Goal: Subscribe to service/newsletter

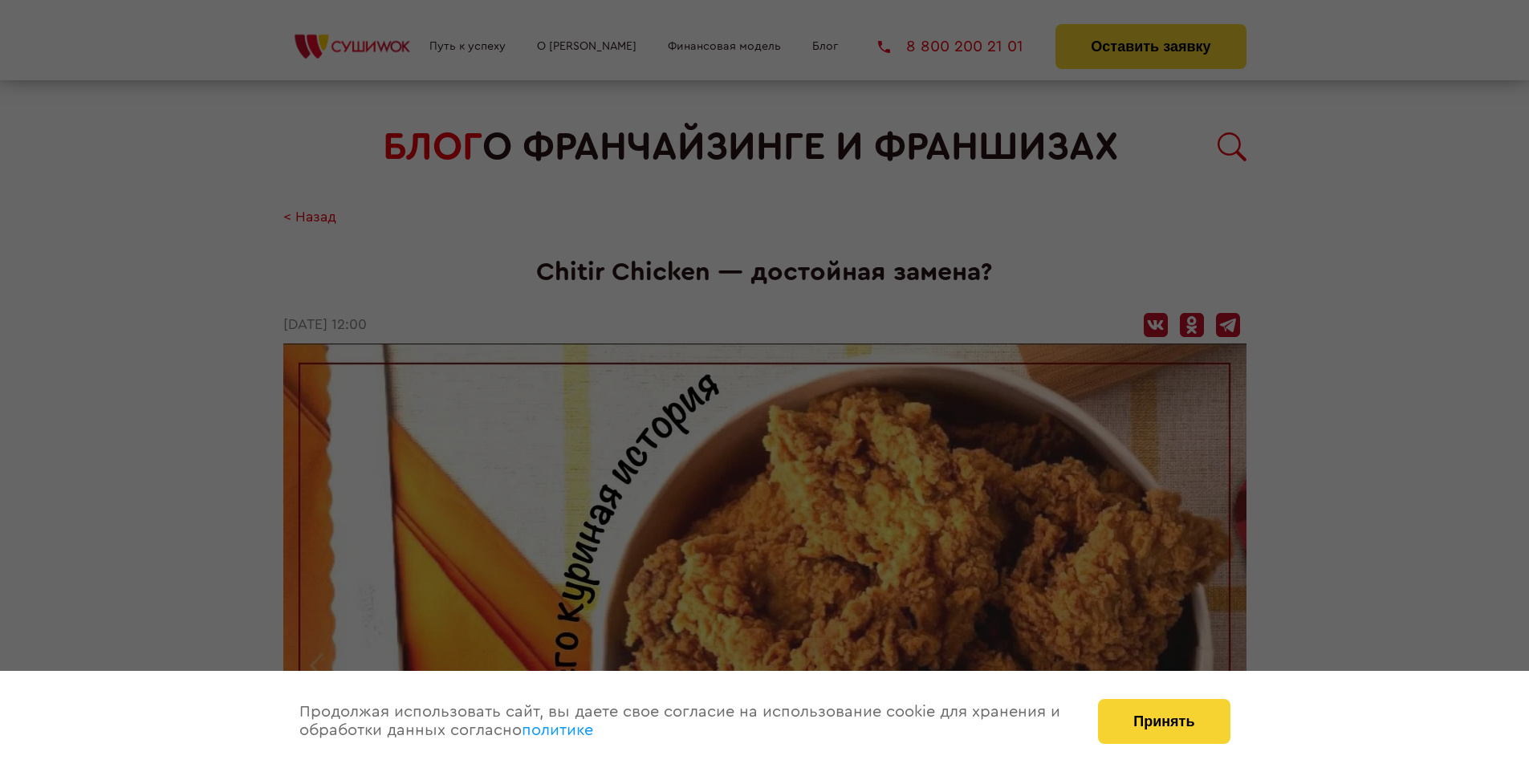
scroll to position [1316, 0]
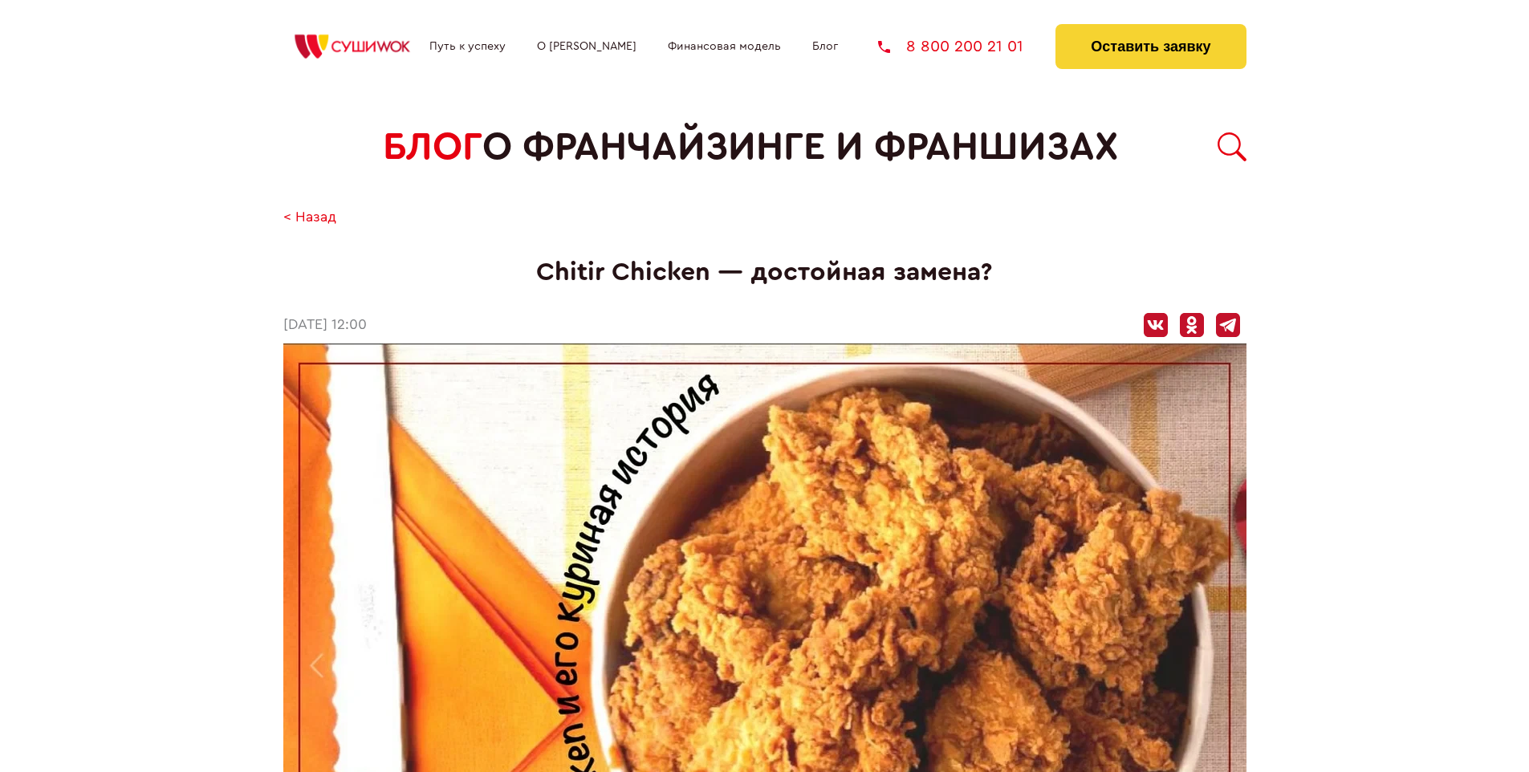
scroll to position [1316, 0]
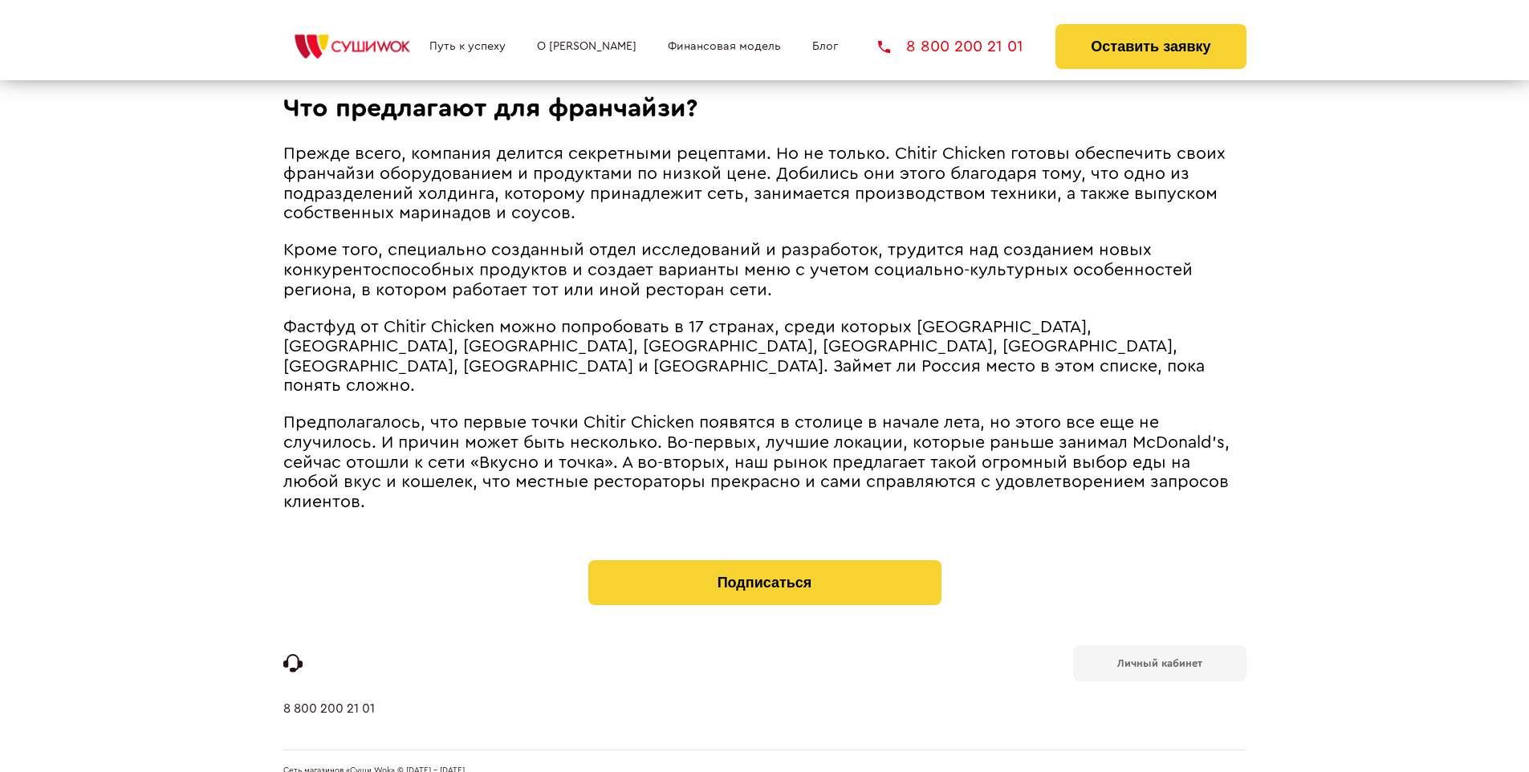
click at [1159, 658] on b "Личный кабинет" at bounding box center [1159, 663] width 85 height 10
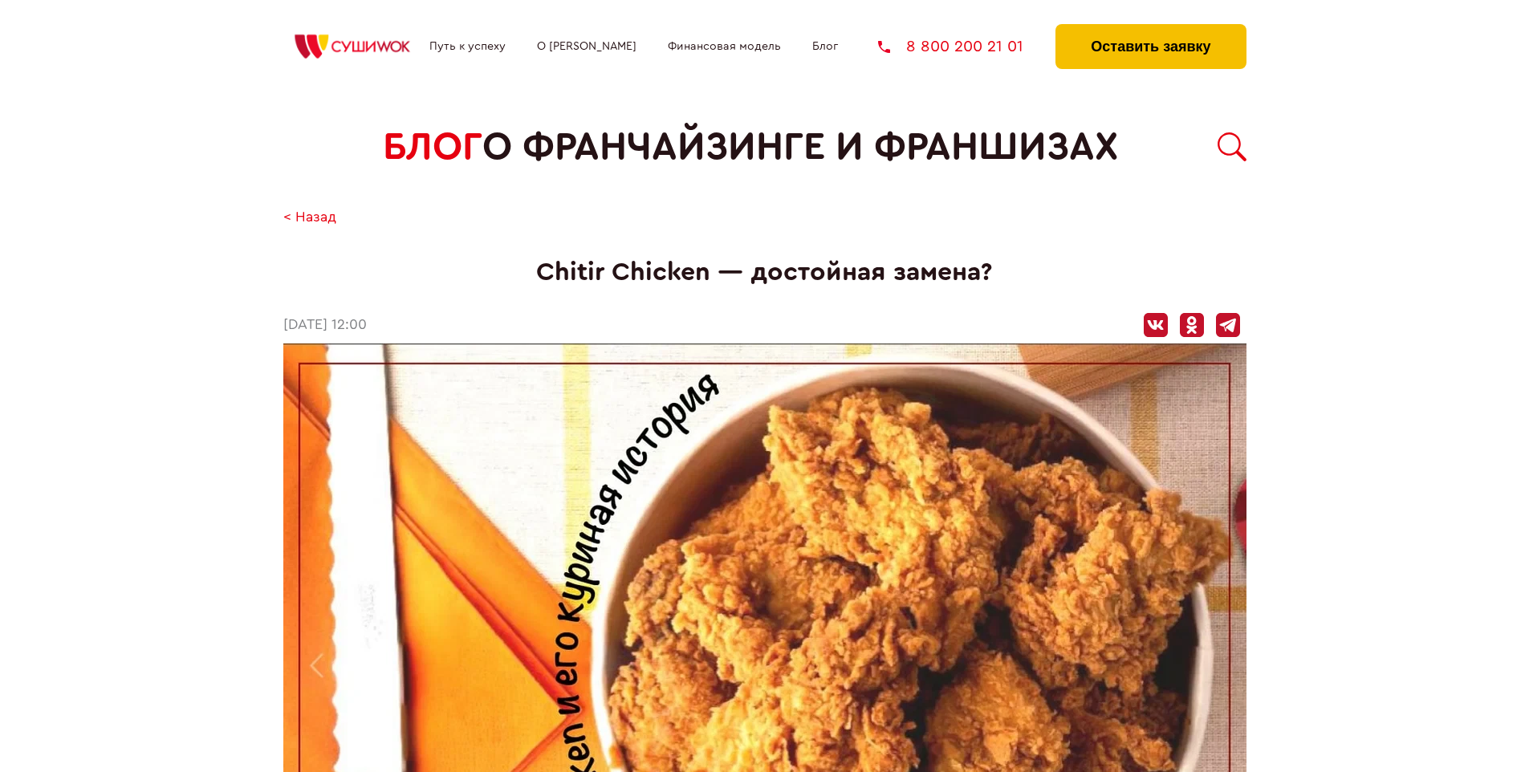
click at [1150, 28] on button "Оставить заявку" at bounding box center [1150, 46] width 190 height 45
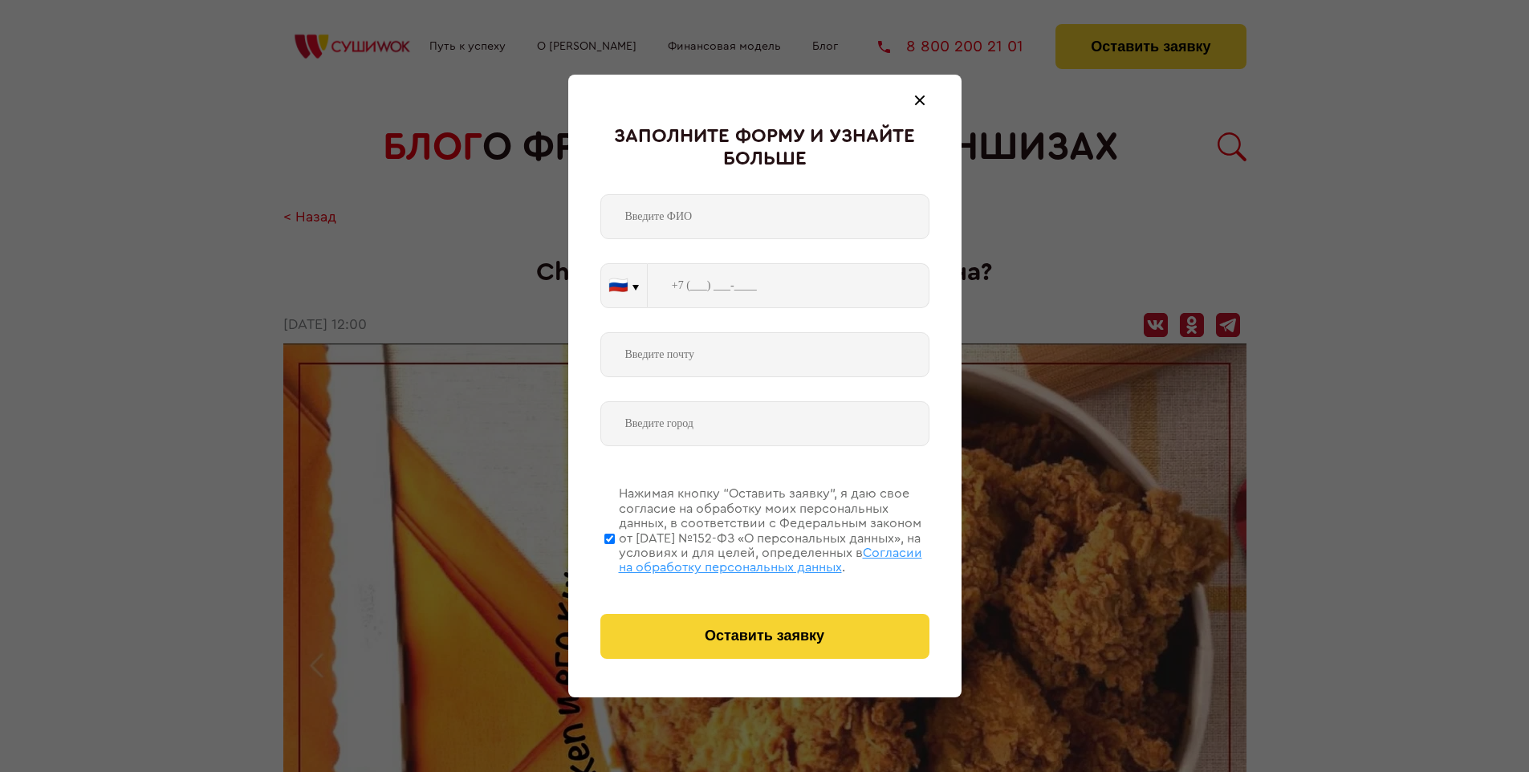
click at [744, 558] on span "Согласии на обработку персональных данных" at bounding box center [770, 560] width 303 height 27
click at [615, 558] on input "Нажимая кнопку “Оставить заявку”, я даю свое согласие на обработку моих персона…" at bounding box center [609, 538] width 10 height 128
checkbox input "false"
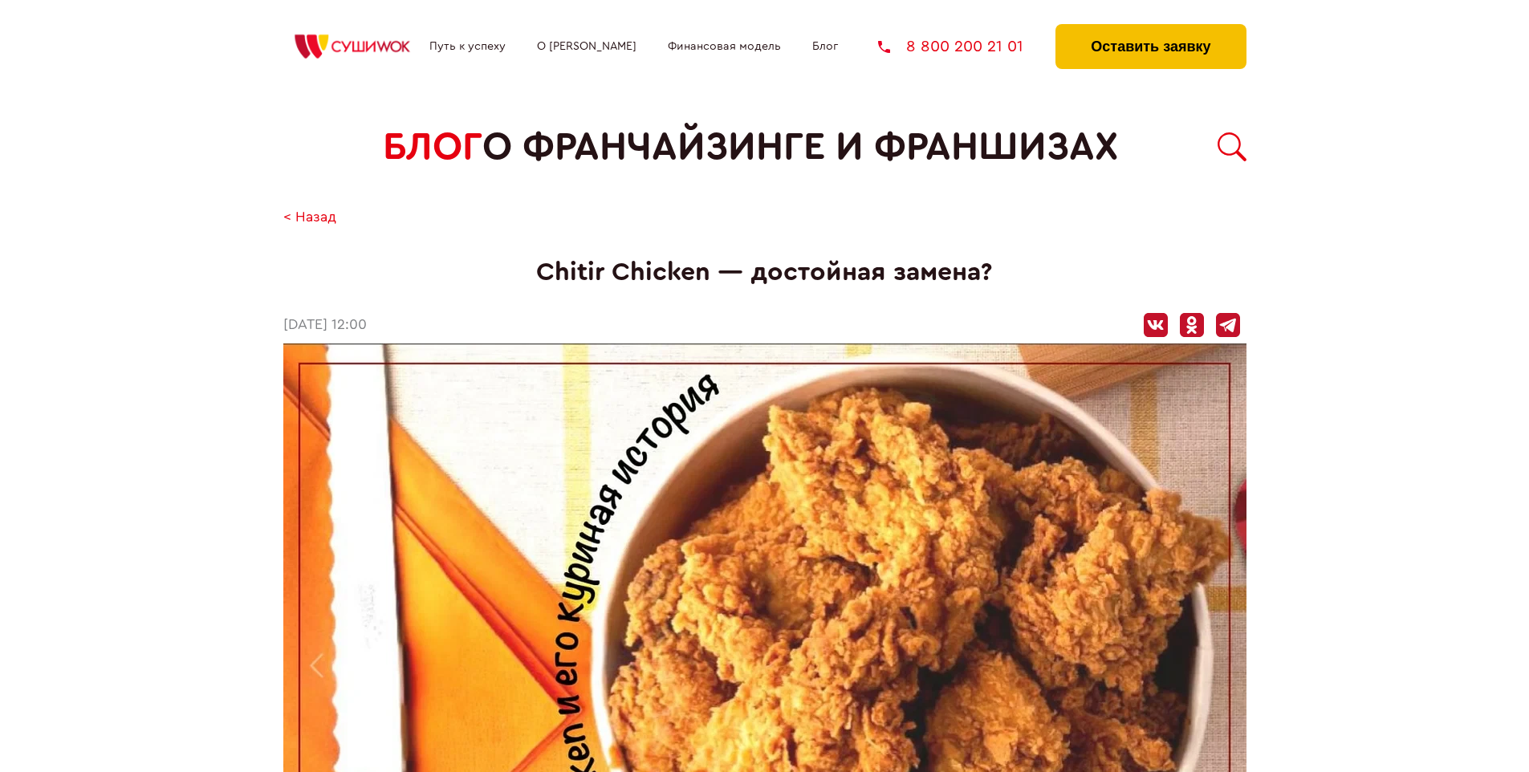
click at [1150, 28] on button "Оставить заявку" at bounding box center [1150, 46] width 190 height 45
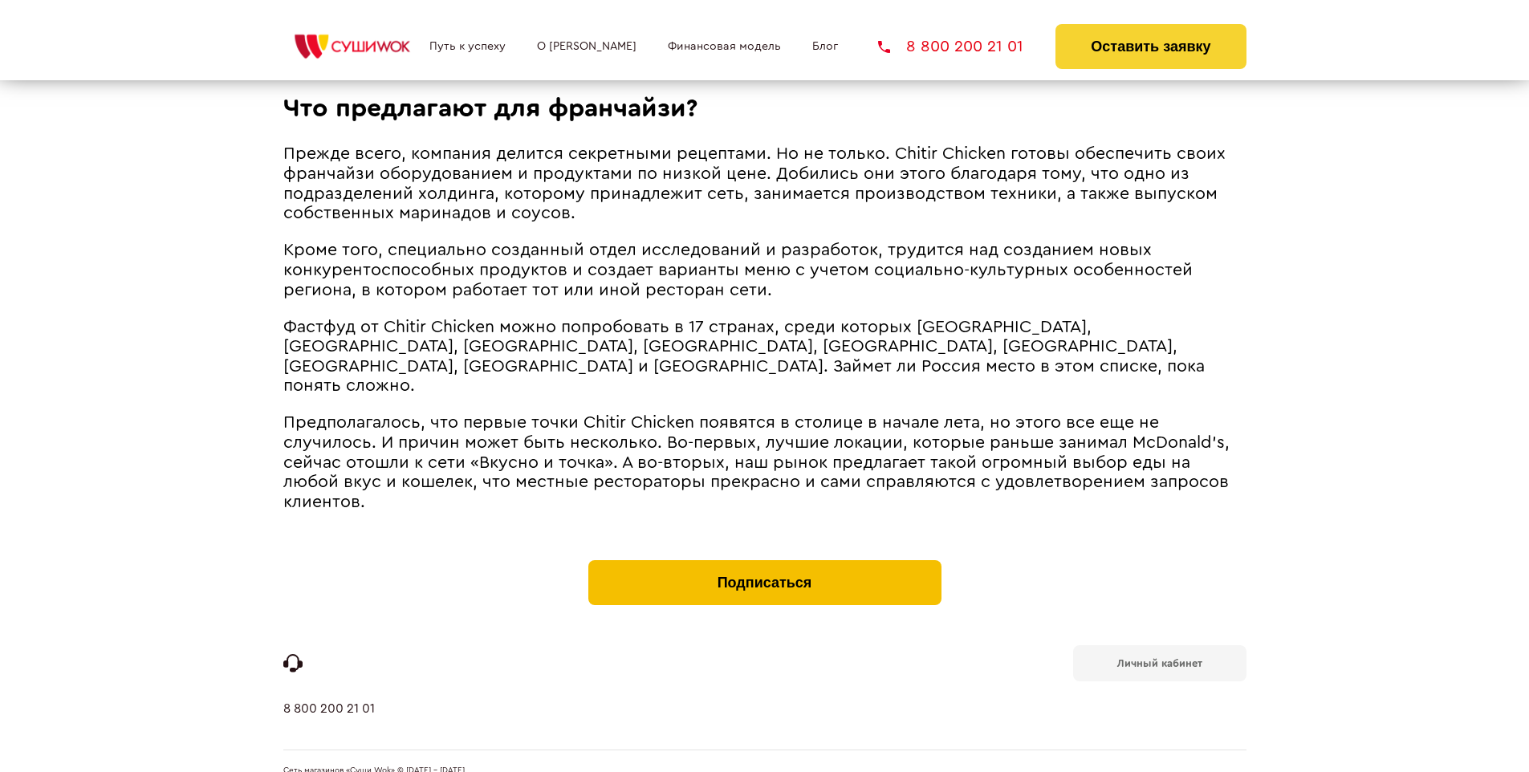
click at [764, 560] on button "Подписаться" at bounding box center [764, 582] width 353 height 45
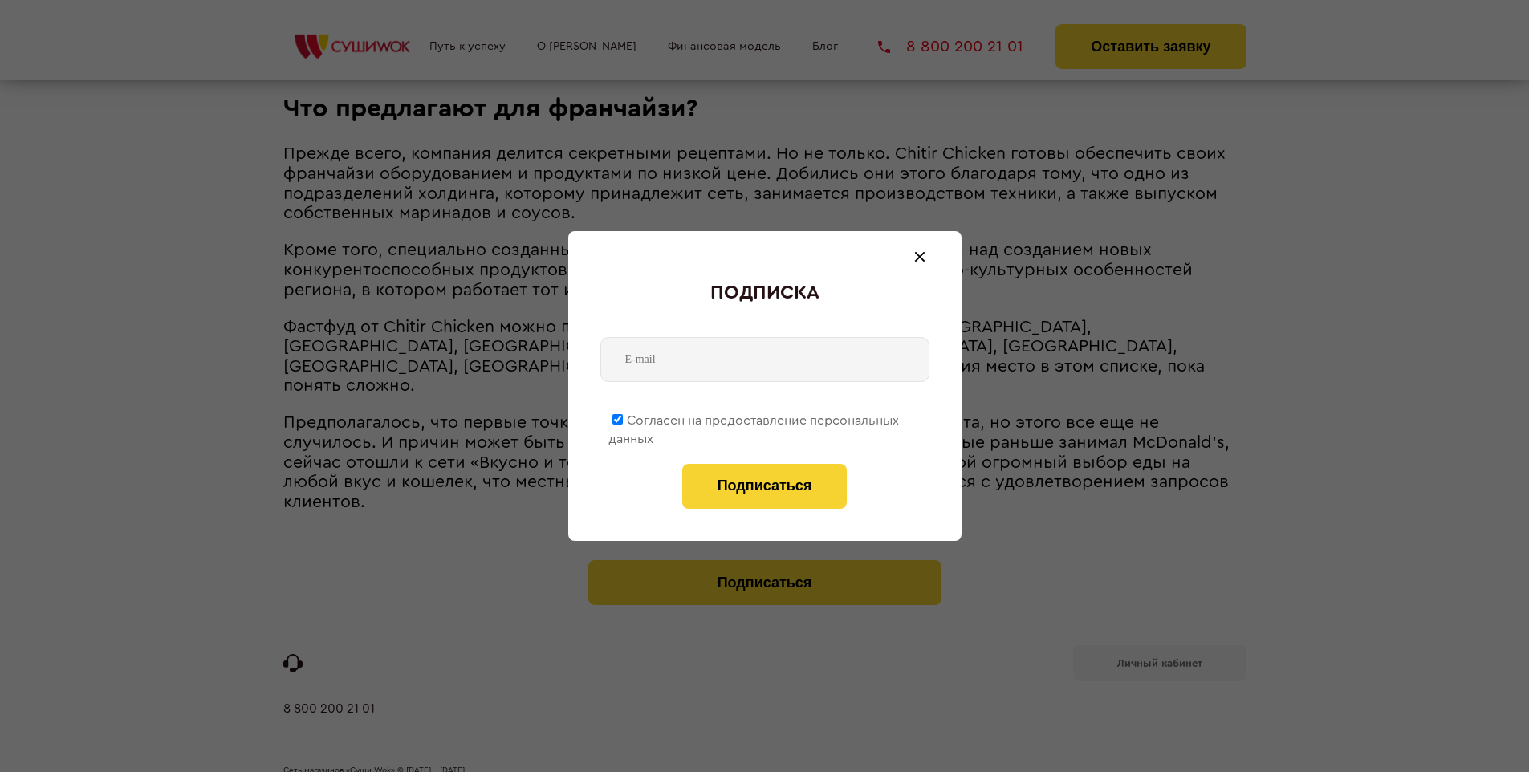
click at [754, 417] on span "Согласен на предоставление персональных данных" at bounding box center [753, 429] width 291 height 31
click at [623, 417] on input "Согласен на предоставление персональных данных" at bounding box center [617, 419] width 10 height 10
checkbox input "false"
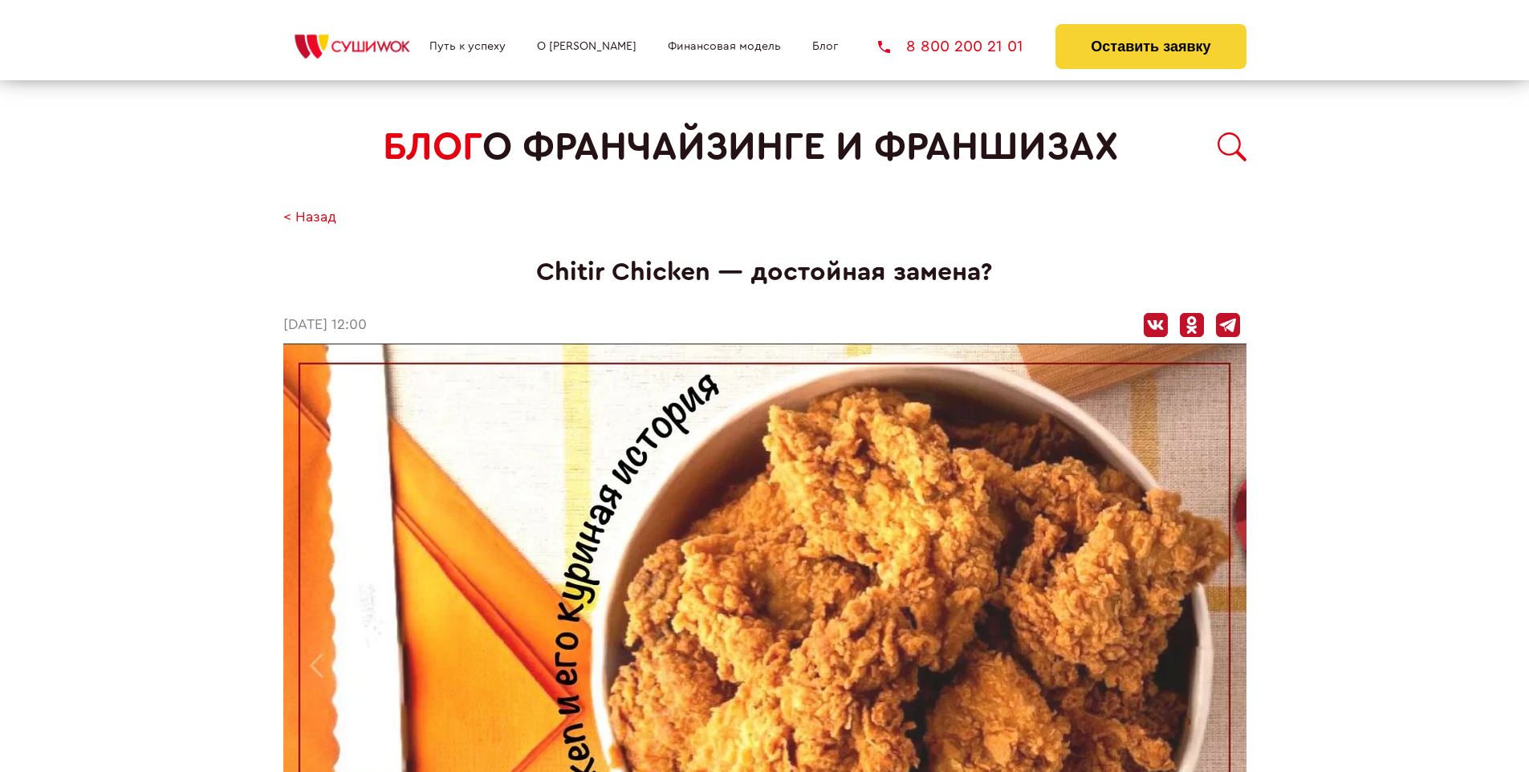
scroll to position [1316, 0]
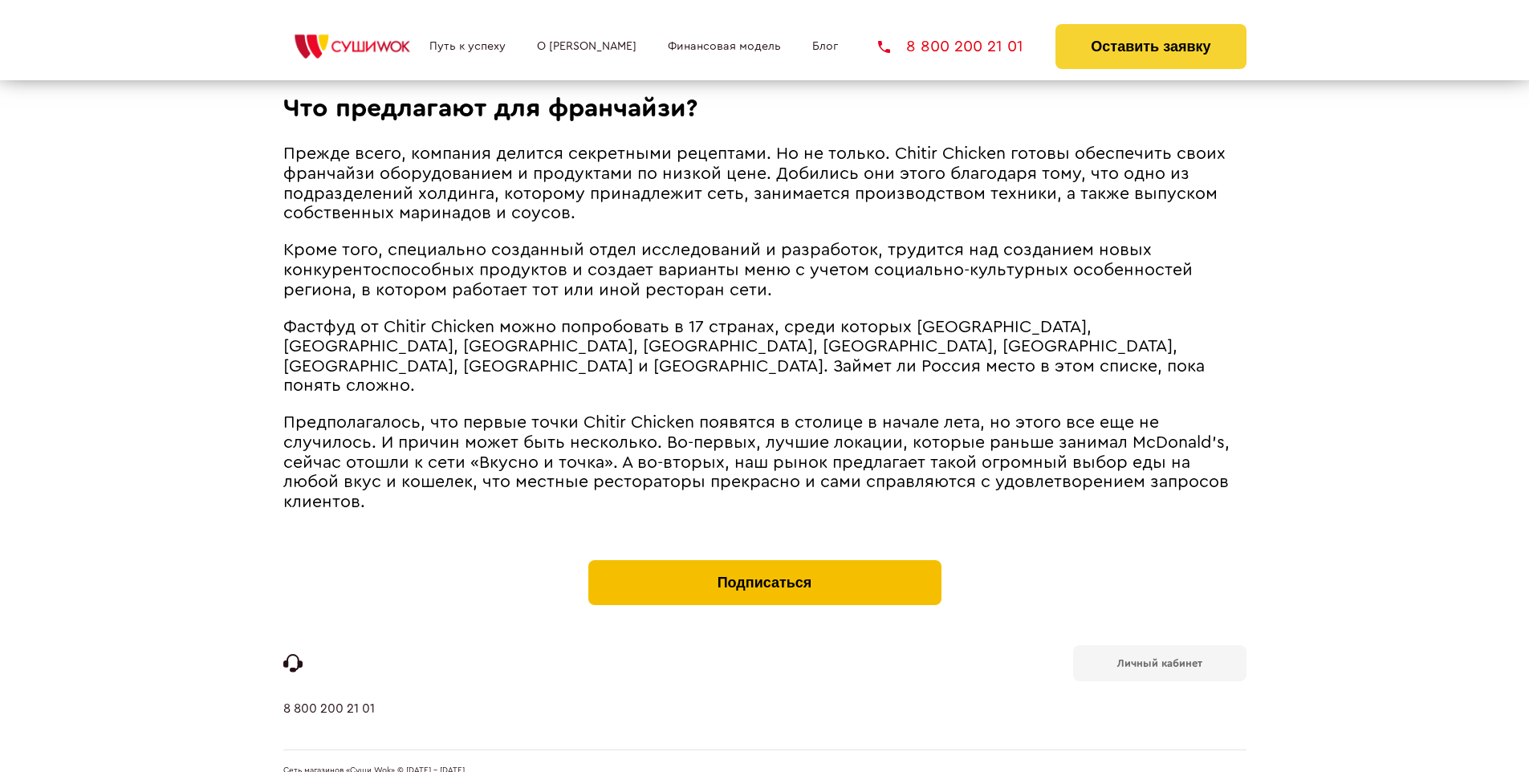
click at [764, 560] on button "Подписаться" at bounding box center [764, 582] width 353 height 45
